Goal: Task Accomplishment & Management: Complete application form

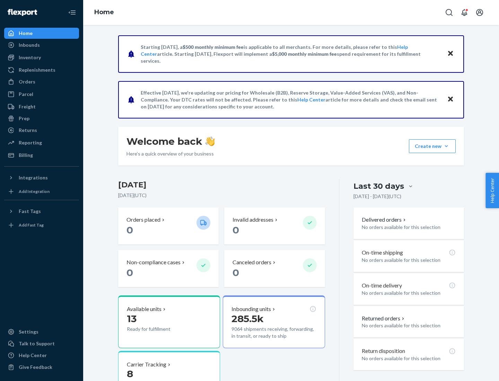
click at [446, 146] on button "Create new Create new inbound Create new order Create new product" at bounding box center [432, 146] width 47 height 14
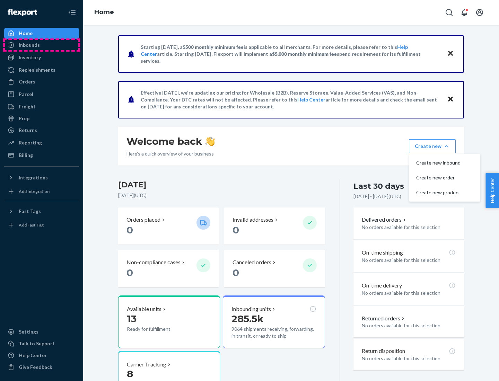
click at [42, 45] on div "Inbounds" at bounding box center [41, 45] width 73 height 10
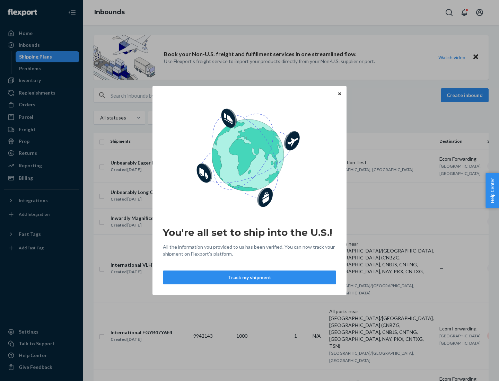
click at [250, 278] on button "Track my shipment" at bounding box center [249, 278] width 173 height 14
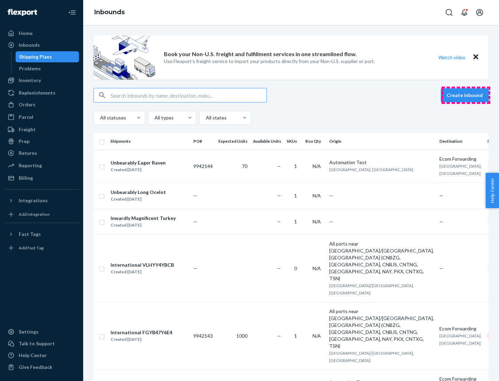
click at [466, 95] on button "Create inbound" at bounding box center [465, 95] width 48 height 14
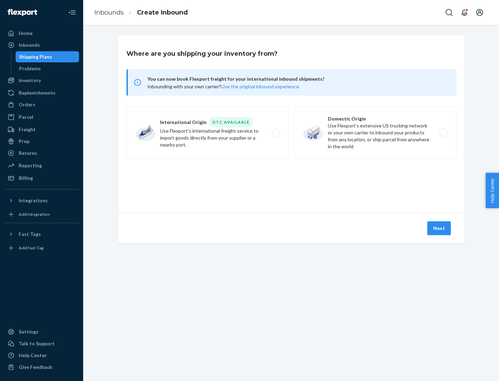
click at [208, 133] on label "International Origin DTC Available Use Flexport's international freight service…" at bounding box center [207, 133] width 162 height 52
click at [276, 133] on input "International Origin DTC Available Use Flexport's international freight service…" at bounding box center [278, 133] width 5 height 5
radio input "true"
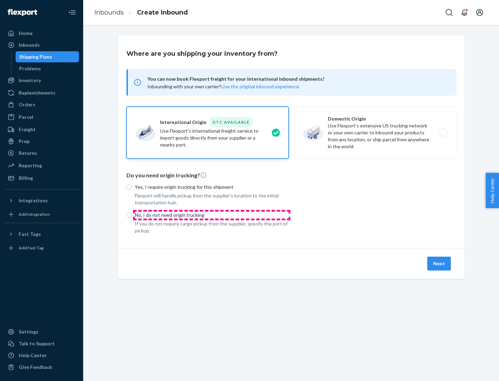
click at [212, 215] on p "No, I do not need origin trucking" at bounding box center [212, 215] width 154 height 7
click at [132, 215] on input "No, I do not need origin trucking" at bounding box center [129, 215] width 6 height 6
radio input "true"
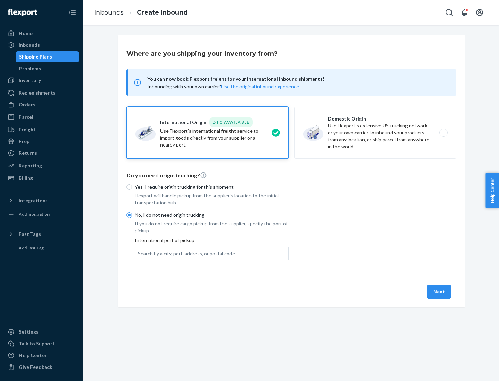
click at [185, 253] on div "Search by a city, port, address, or postal code" at bounding box center [186, 253] width 97 height 7
click at [139, 253] on input "Search by a city, port, address, or postal code" at bounding box center [138, 253] width 1 height 7
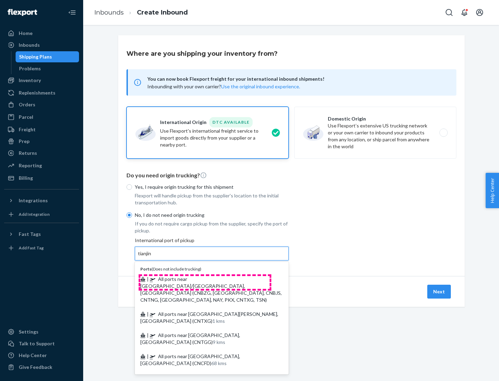
click at [205, 279] on span "| All ports near [GEOGRAPHIC_DATA]/[GEOGRAPHIC_DATA], [GEOGRAPHIC_DATA] (CNBZG,…" at bounding box center [210, 289] width 141 height 27
click at [152, 257] on input "tianjin" at bounding box center [145, 253] width 14 height 7
type input "All ports near [GEOGRAPHIC_DATA]/[GEOGRAPHIC_DATA], [GEOGRAPHIC_DATA] (CNBZG, […"
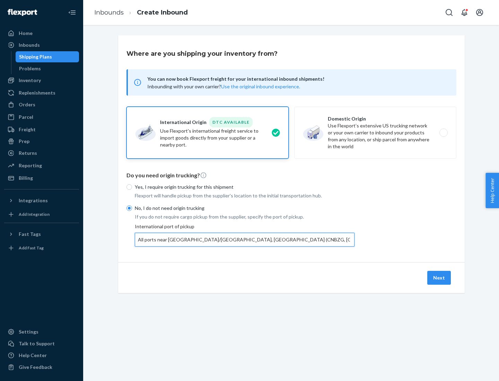
click at [439, 278] on button "Next" at bounding box center [439, 278] width 24 height 14
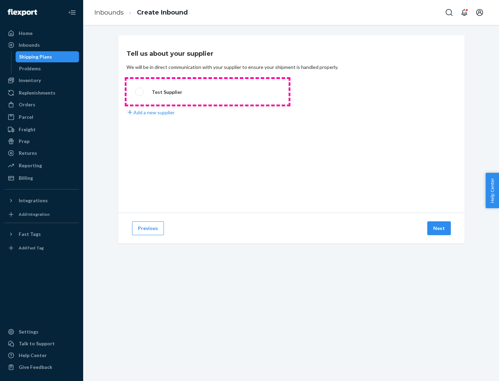
click at [208, 92] on label "Test Supplier" at bounding box center [207, 92] width 162 height 26
click at [140, 92] on input "Test Supplier" at bounding box center [137, 92] width 5 height 5
radio input "true"
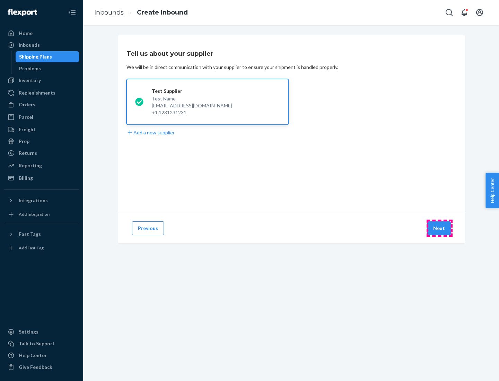
click at [439, 228] on button "Next" at bounding box center [439, 228] width 24 height 14
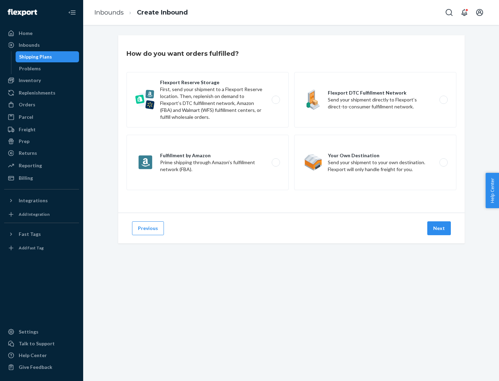
click at [208, 100] on label "Flexport Reserve Storage First, send your shipment to a Flexport Reserve locati…" at bounding box center [207, 99] width 162 height 55
click at [276, 100] on input "Flexport Reserve Storage First, send your shipment to a Flexport Reserve locati…" at bounding box center [278, 100] width 5 height 5
radio input "true"
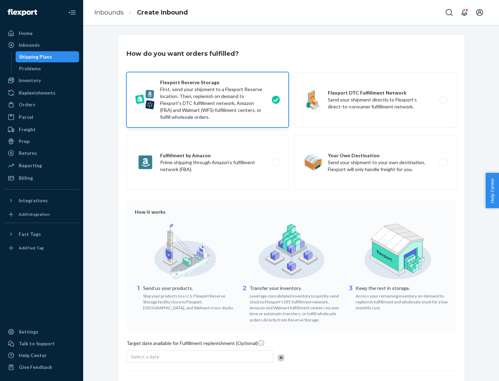
scroll to position [57, 0]
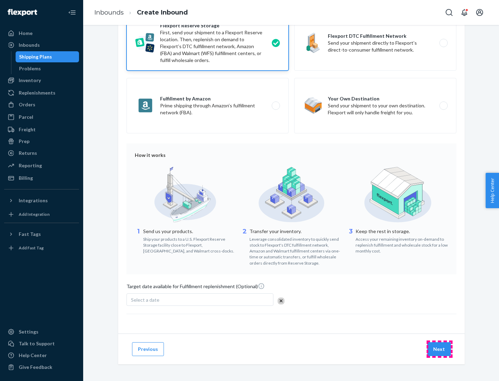
click at [439, 349] on button "Next" at bounding box center [439, 349] width 24 height 14
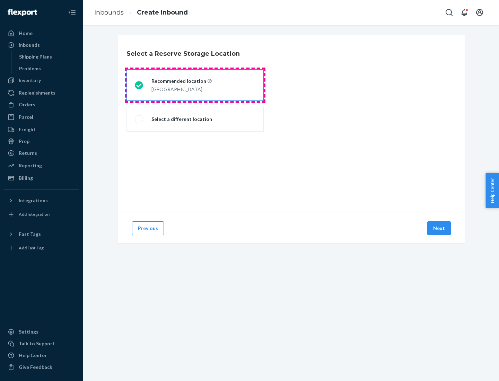
click at [195, 85] on div "[GEOGRAPHIC_DATA]" at bounding box center [181, 89] width 60 height 8
click at [139, 85] on input "Recommended location [GEOGRAPHIC_DATA]" at bounding box center [137, 85] width 5 height 5
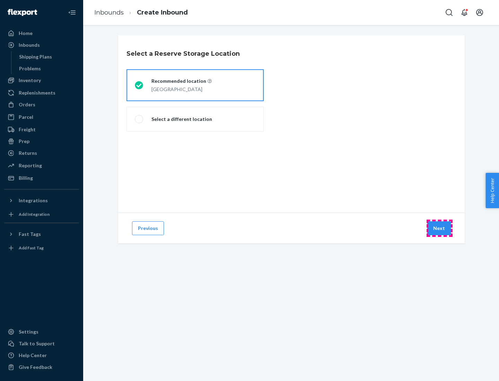
click at [439, 228] on button "Next" at bounding box center [439, 228] width 24 height 14
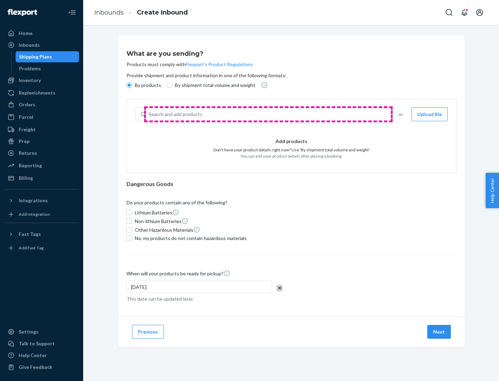
click at [268, 114] on div "Search and add products" at bounding box center [268, 114] width 244 height 12
click at [149, 114] on input "Search and add products" at bounding box center [149, 114] width 1 height 7
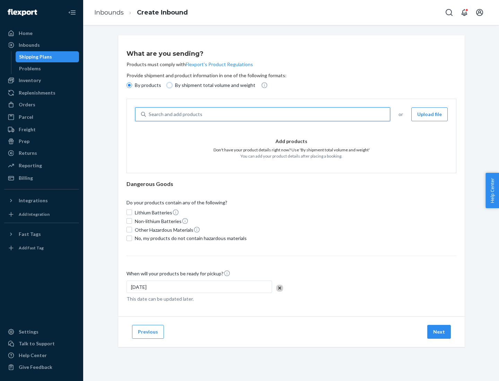
click at [168, 85] on input "By shipment total volume and weight" at bounding box center [170, 85] width 6 height 6
radio input "true"
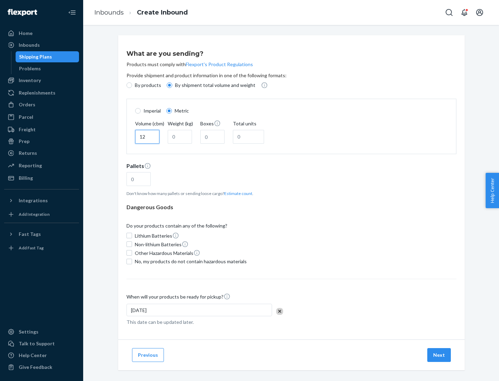
type input "12"
type input "22"
type input "222"
type input "121"
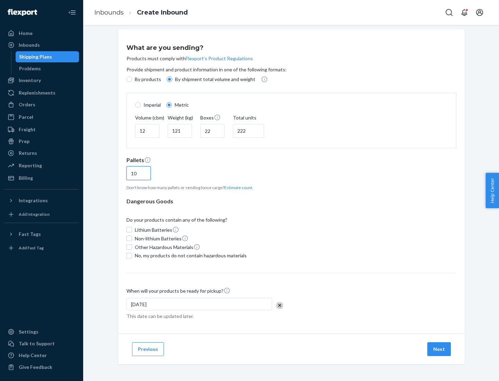
type input "10"
click at [190, 255] on span "No, my products do not contain hazardous materials" at bounding box center [191, 255] width 112 height 7
click at [132, 255] on input "No, my products do not contain hazardous materials" at bounding box center [129, 256] width 6 height 6
checkbox input "true"
click at [439, 349] on button "Next" at bounding box center [439, 349] width 24 height 14
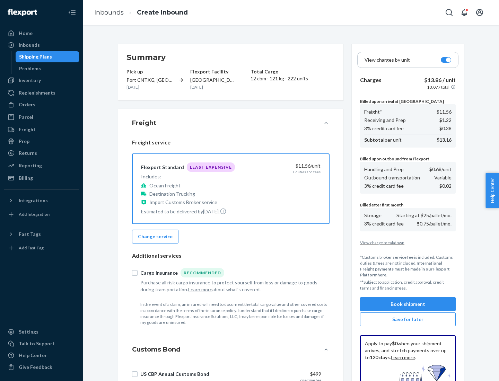
scroll to position [101, 0]
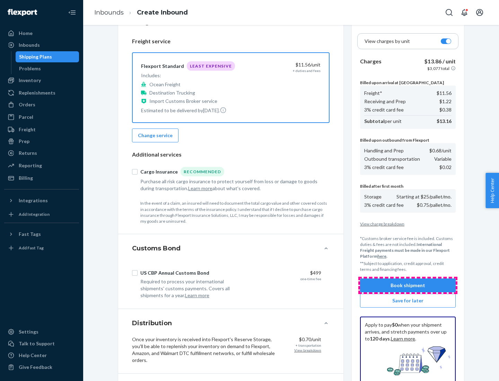
click at [408, 286] on button "Book shipment" at bounding box center [408, 286] width 96 height 14
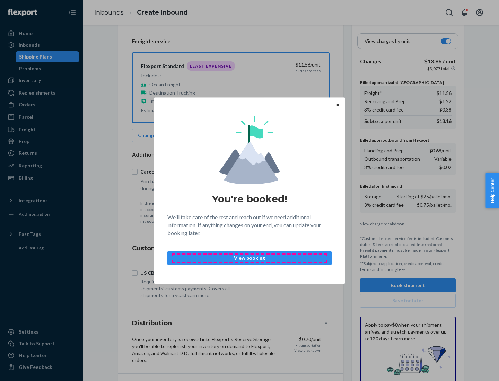
click at [250, 258] on p "View booking" at bounding box center [249, 258] width 152 height 7
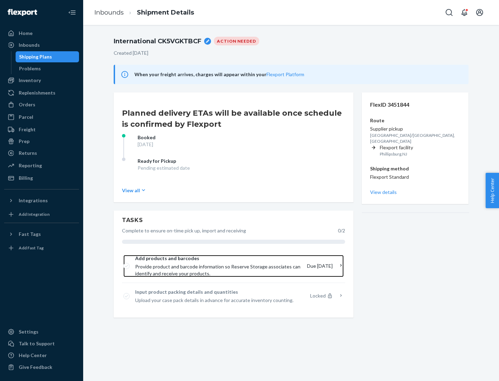
click at [219, 266] on span "Provide product and barcode information so Reserve Storage associates can ident…" at bounding box center [218, 270] width 166 height 14
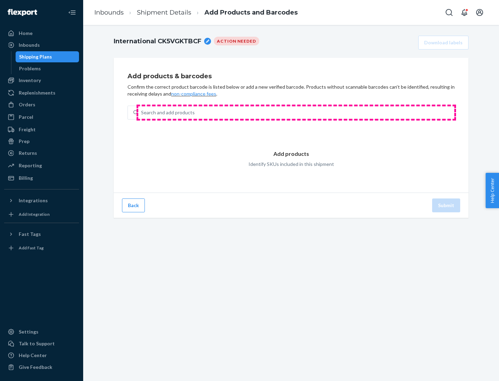
click at [296, 113] on div "Search and add products" at bounding box center [296, 112] width 316 height 12
click at [142, 113] on input "Search and add products" at bounding box center [141, 112] width 1 height 7
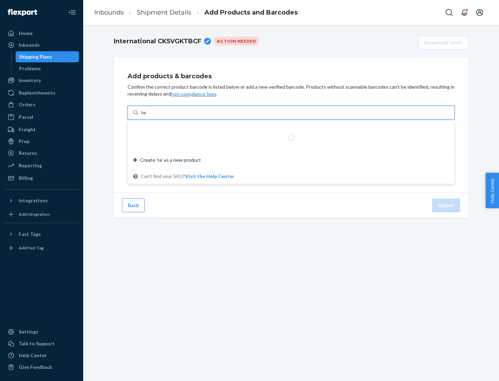
type input "test"
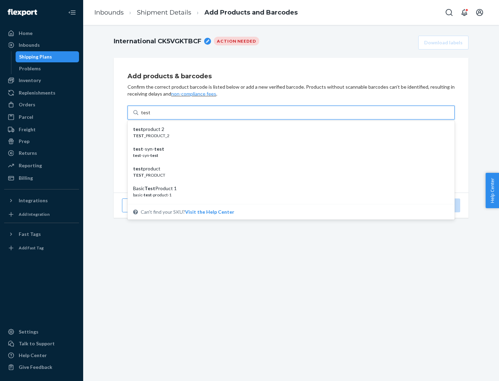
scroll to position [26, 0]
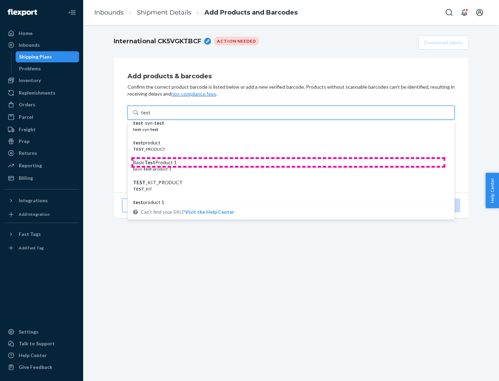
click at [288, 163] on div "Basic Test Product 1" at bounding box center [288, 162] width 311 height 7
click at [150, 116] on input "test" at bounding box center [145, 112] width 9 height 7
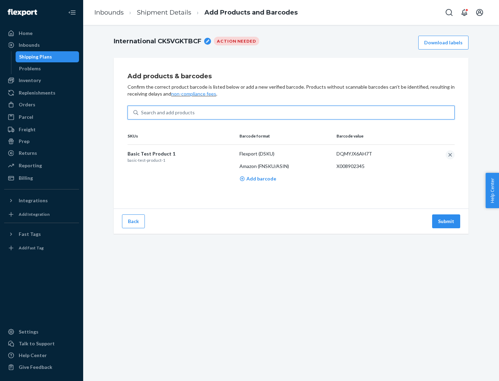
click at [446, 221] on button "Submit" at bounding box center [446, 222] width 28 height 14
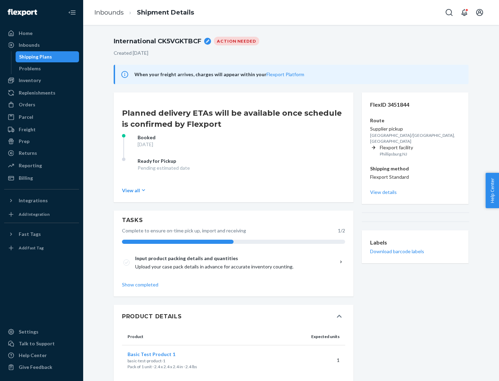
scroll to position [12, 0]
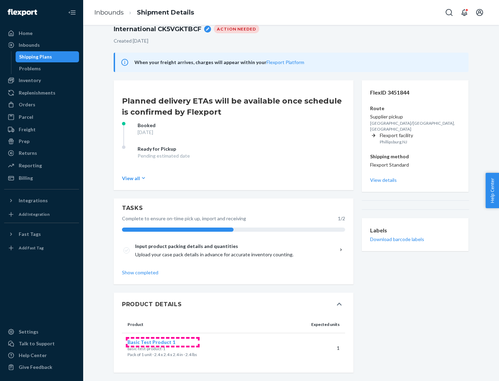
click at [163, 342] on span "Basic Test Product 1" at bounding box center [152, 342] width 48 height 6
